Goal: Task Accomplishment & Management: Use online tool/utility

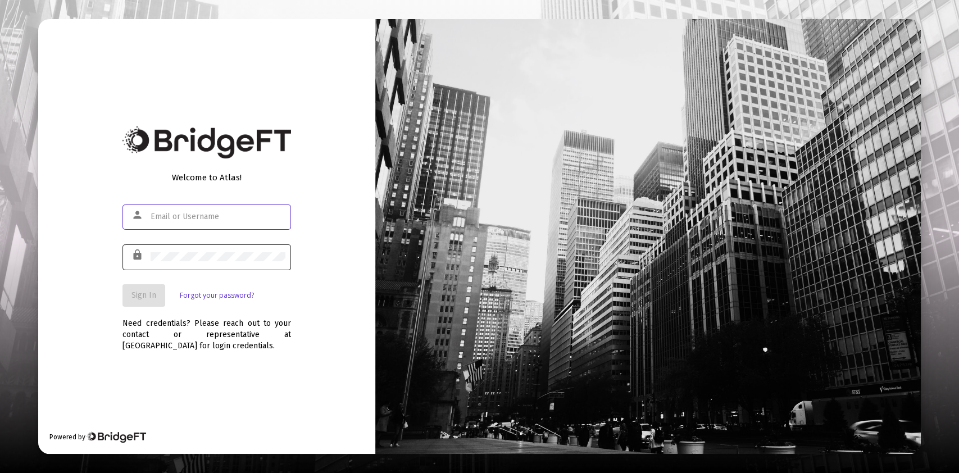
type input "[PERSON_NAME][EMAIL_ADDRESS][DOMAIN_NAME]"
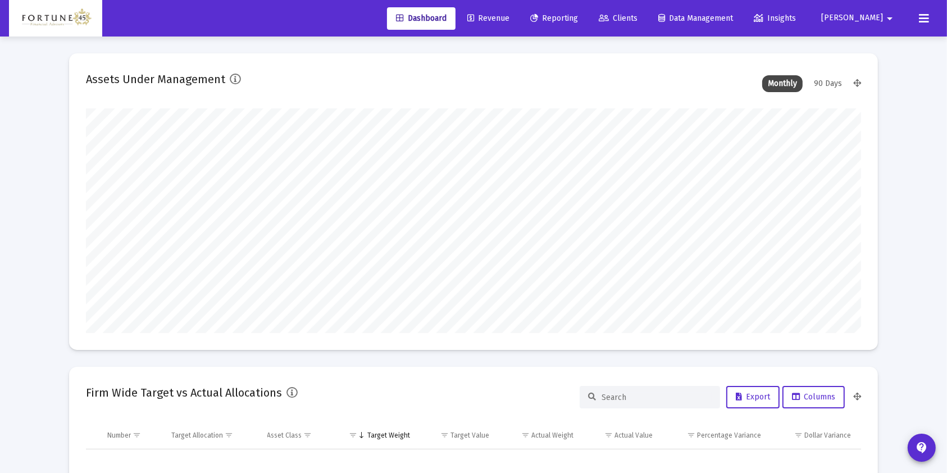
scroll to position [225, 417]
type input "[DATE]"
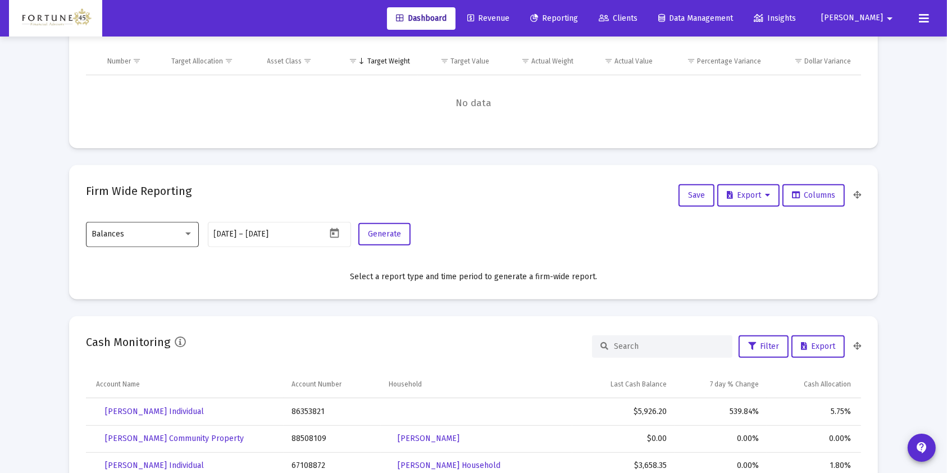
scroll to position [225, 362]
click at [186, 233] on div at bounding box center [188, 234] width 6 height 3
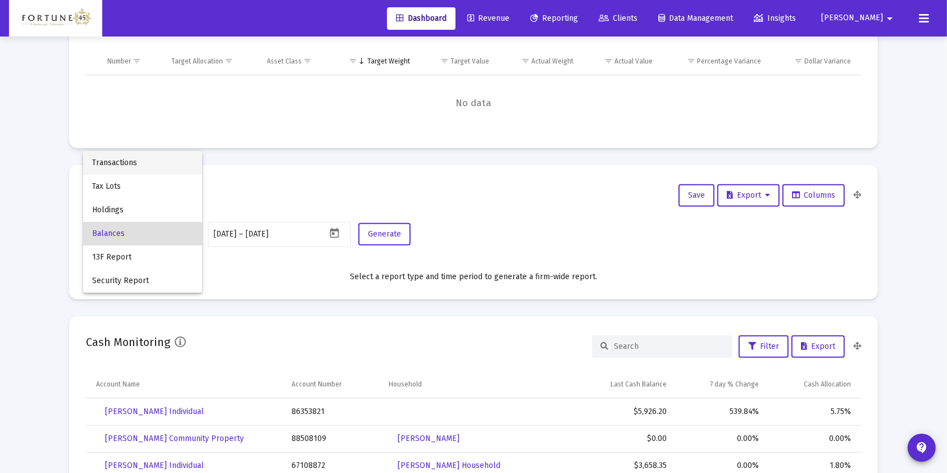
click at [180, 161] on span "Transactions" at bounding box center [142, 163] width 101 height 24
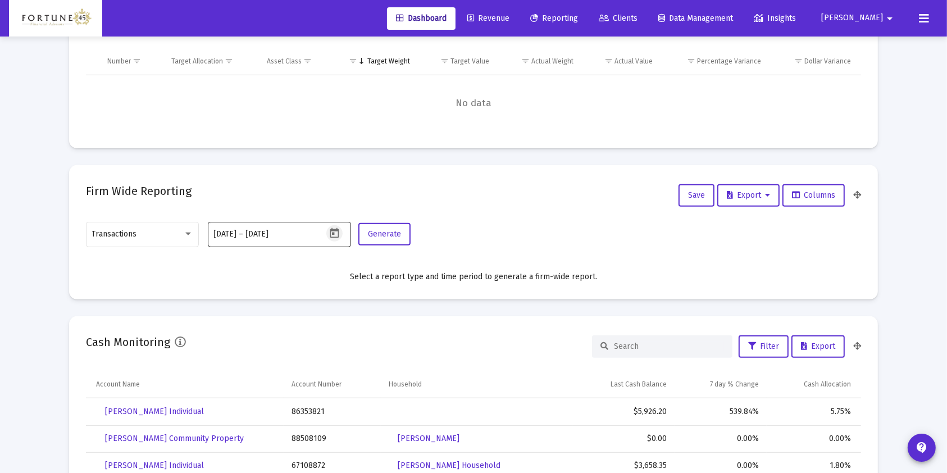
click at [339, 226] on button "Open calendar" at bounding box center [334, 233] width 16 height 16
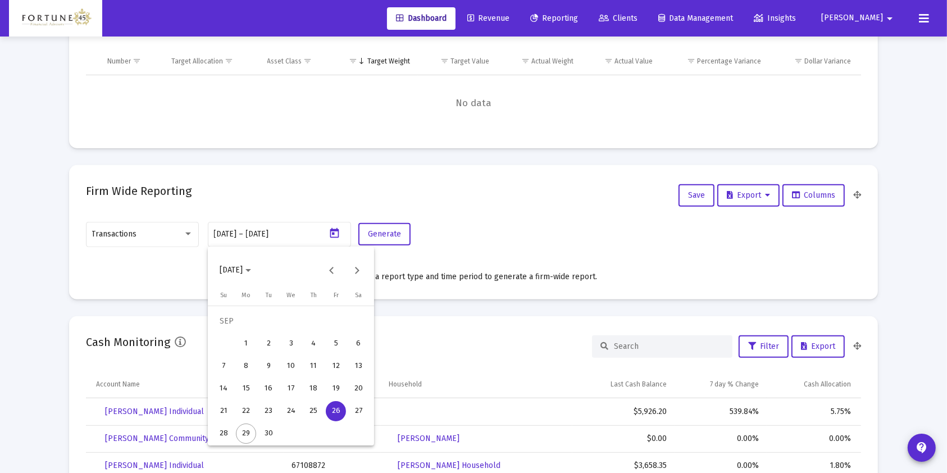
click at [224, 412] on div "21" at bounding box center [223, 411] width 20 height 20
type input "[DATE]"
click at [253, 431] on div "29" at bounding box center [246, 434] width 20 height 20
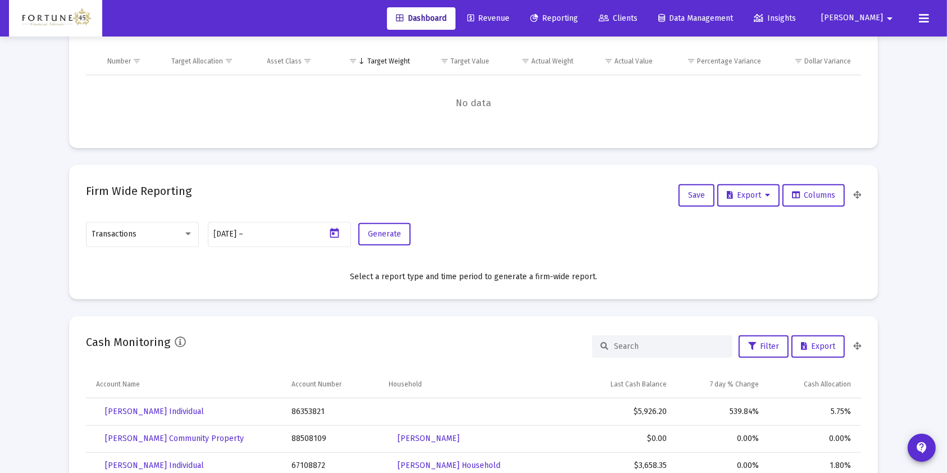
type input "[DATE]"
click at [384, 235] on span "Generate" at bounding box center [384, 234] width 33 height 10
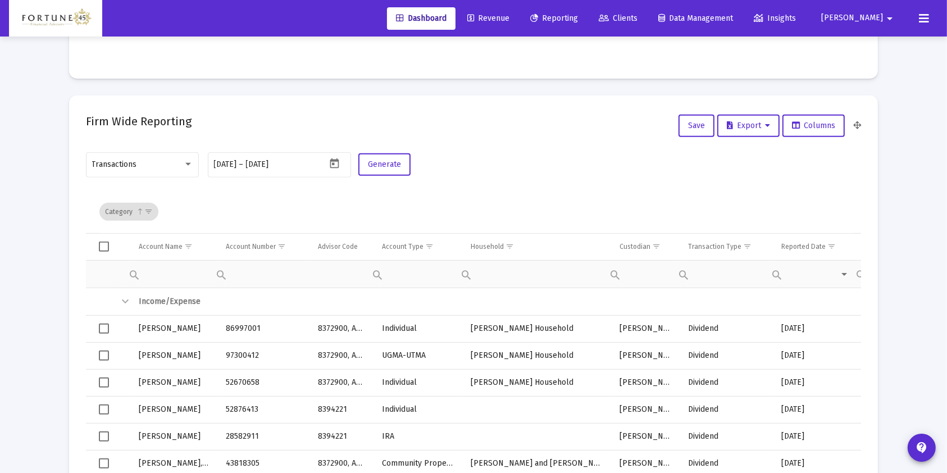
scroll to position [524, 0]
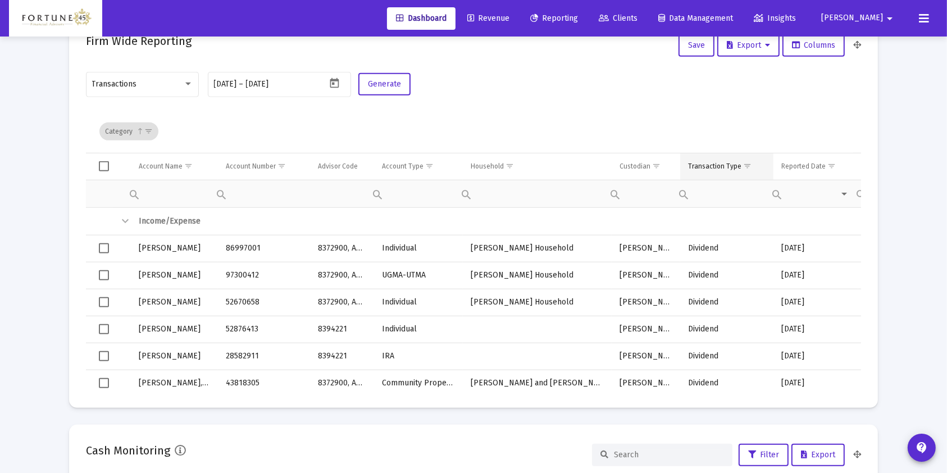
click at [747, 162] on span "Show filter options for column 'Transaction Type'" at bounding box center [747, 166] width 8 height 8
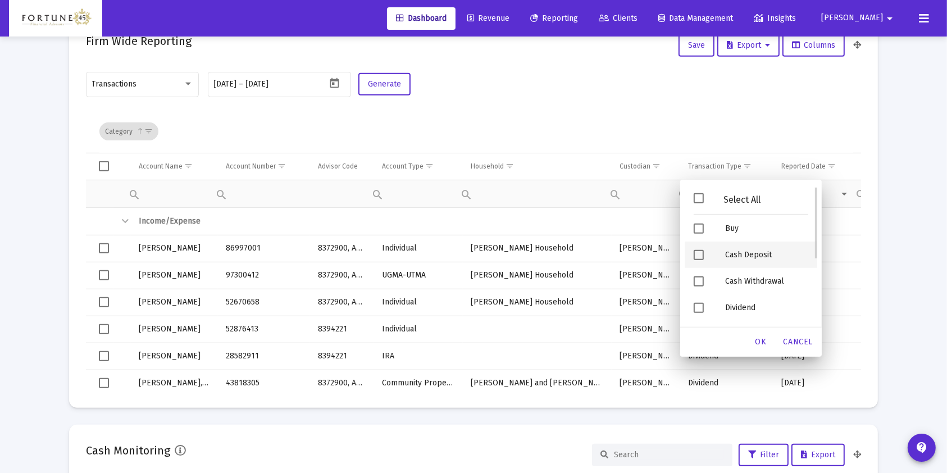
click at [741, 258] on div "Cash Deposit" at bounding box center [766, 255] width 101 height 26
click at [762, 343] on span "OK" at bounding box center [760, 342] width 11 height 10
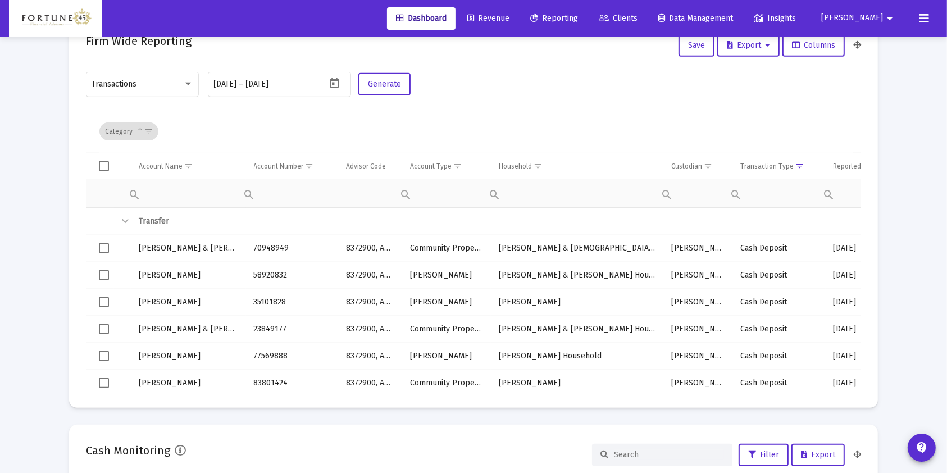
click at [99, 164] on span "Select all" at bounding box center [104, 166] width 10 height 10
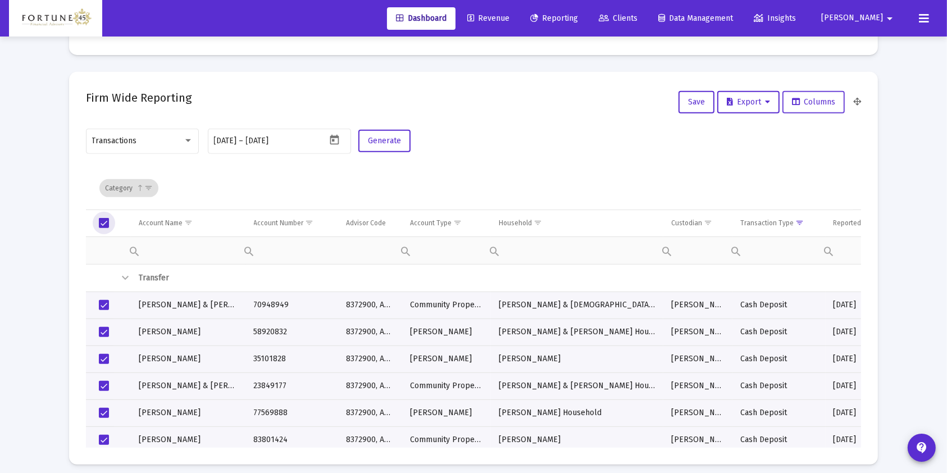
scroll to position [449, 0]
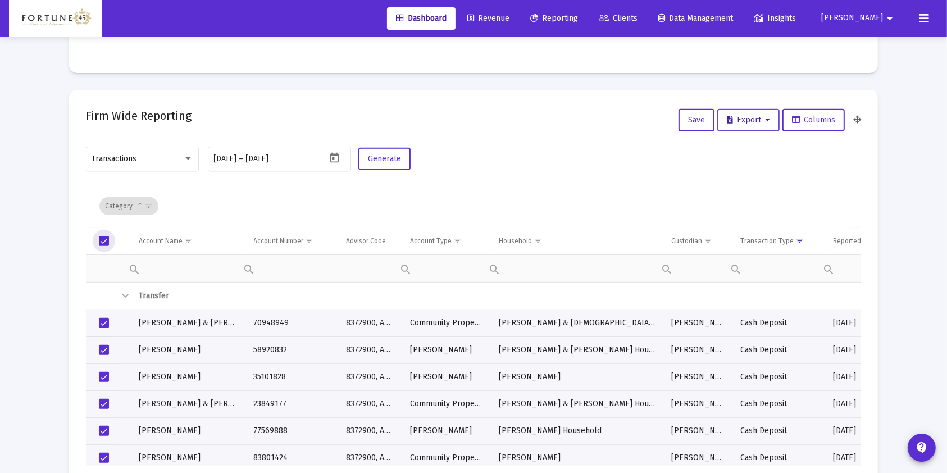
click at [772, 112] on button "Export" at bounding box center [748, 120] width 62 height 22
click at [755, 153] on button "Export All Rows" at bounding box center [752, 148] width 76 height 27
